Goal: Find specific page/section: Find specific page/section

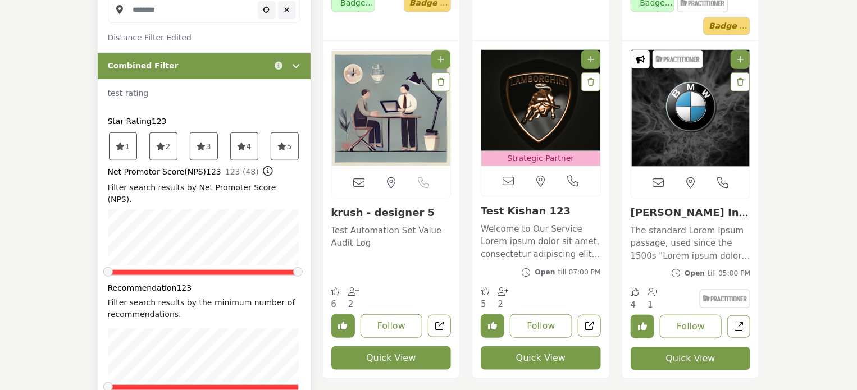
scroll to position [449, 0]
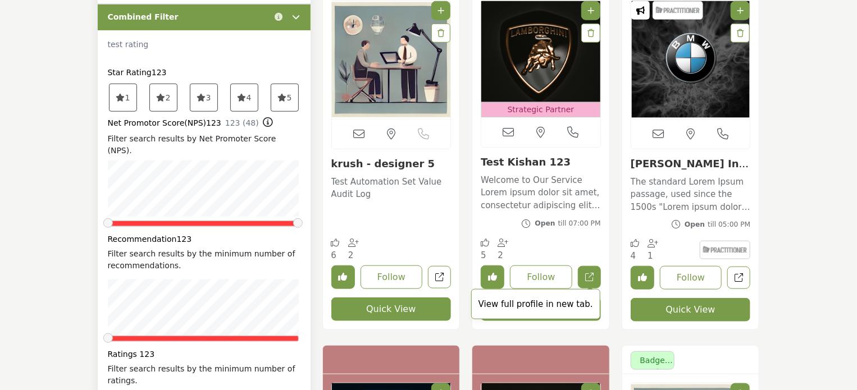
click at [588, 278] on icon "Open test-kishan in new tab" at bounding box center [589, 277] width 8 height 8
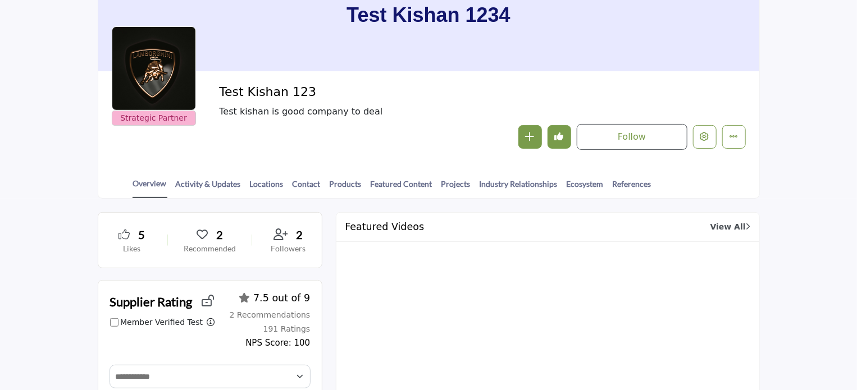
scroll to position [112, 0]
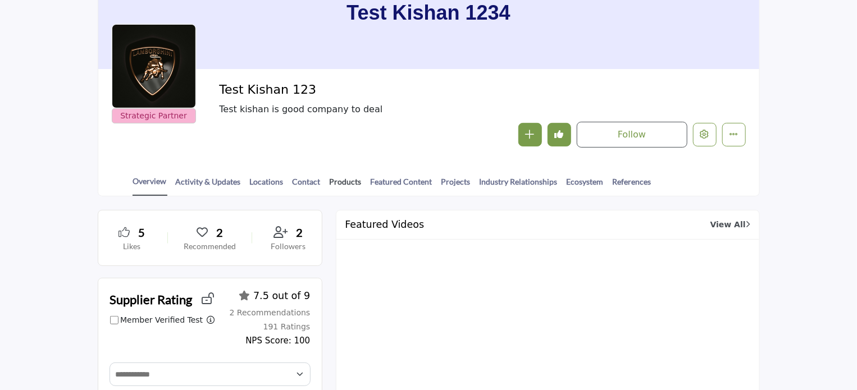
click at [344, 180] on link "Products" at bounding box center [345, 186] width 33 height 20
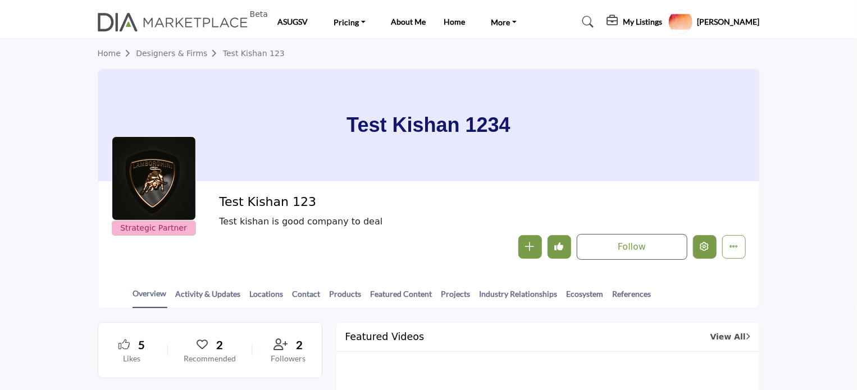
click at [699, 246] on button "Edit company" at bounding box center [705, 247] width 24 height 24
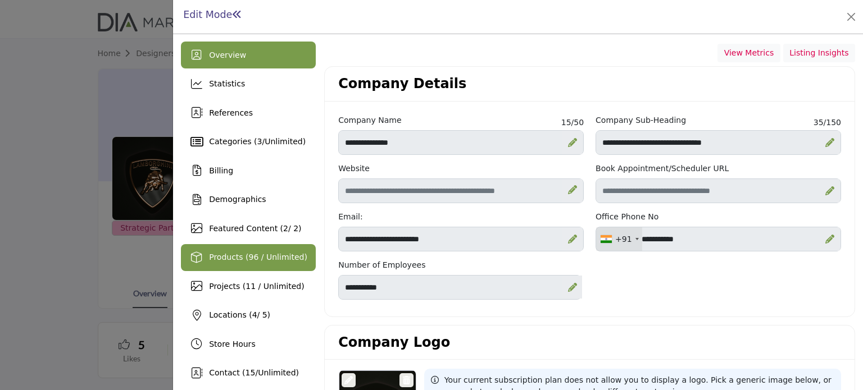
click at [247, 261] on span "Products (96 / Unlimited)" at bounding box center [258, 257] width 98 height 9
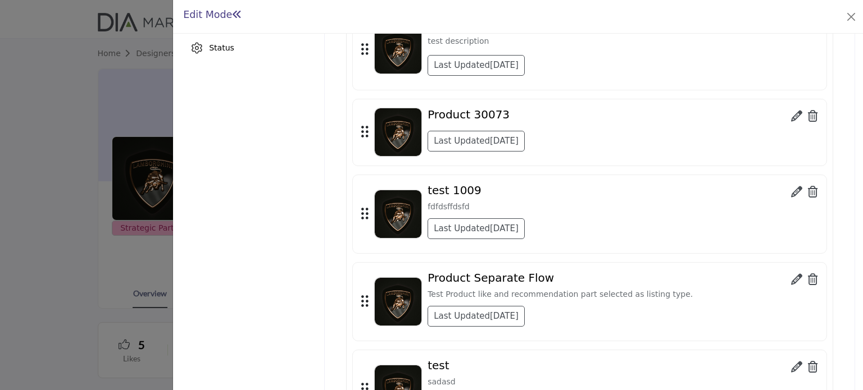
scroll to position [562, 0]
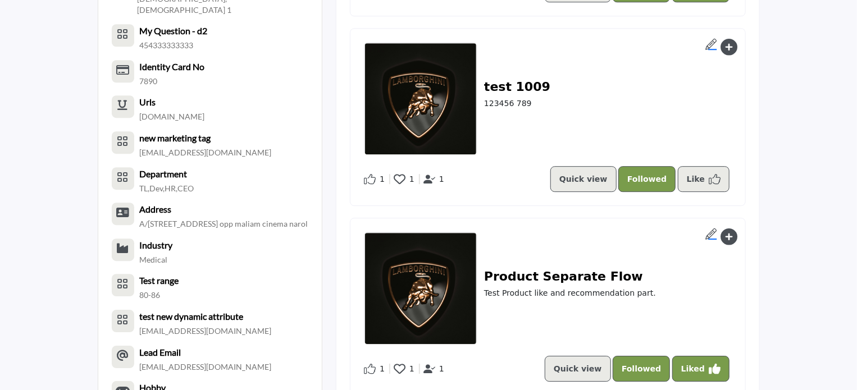
scroll to position [1685, 0]
